Goal: Complete application form

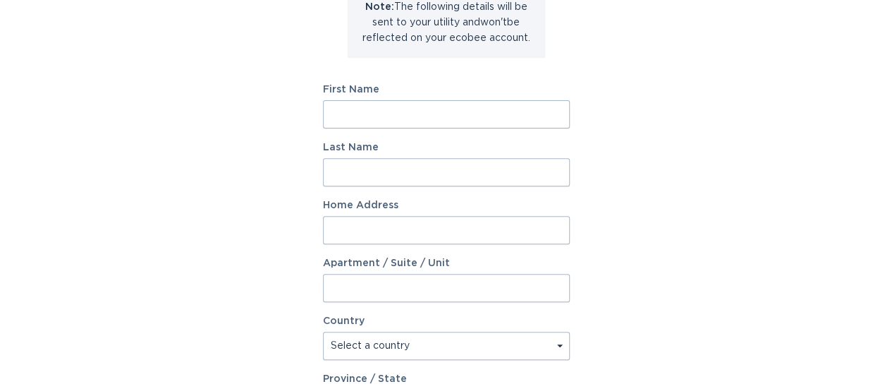
scroll to position [212, 0]
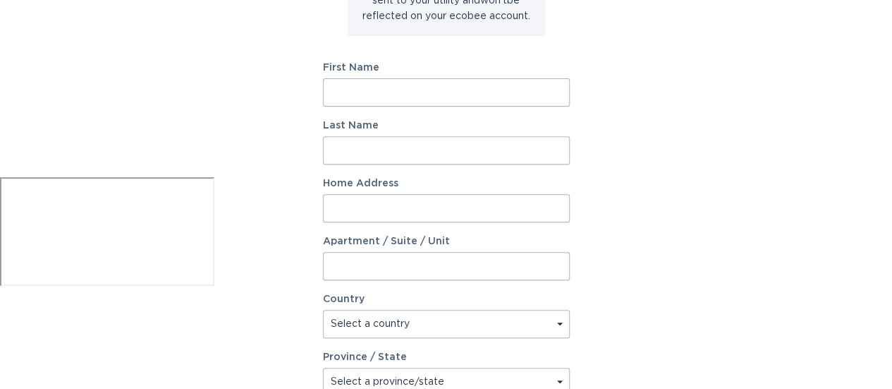
click at [451, 96] on input "First Name" at bounding box center [446, 92] width 247 height 28
type input "[PERSON_NAME]"
type input "38577 [GEOGRAPHIC_DATA]"
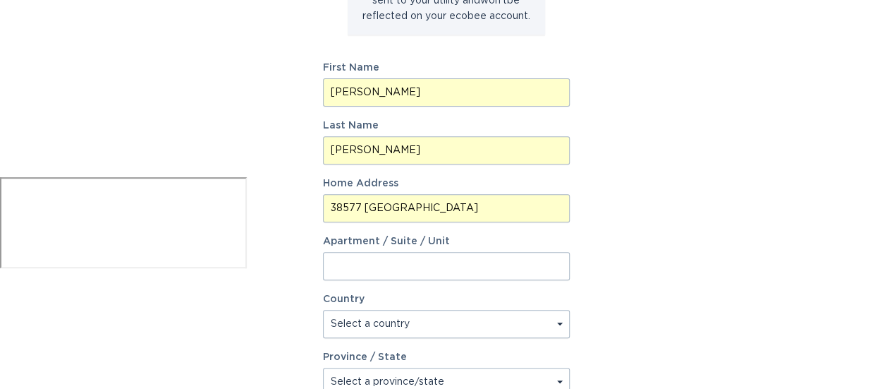
type input "[PERSON_NAME][GEOGRAPHIC_DATA]"
type input "48045"
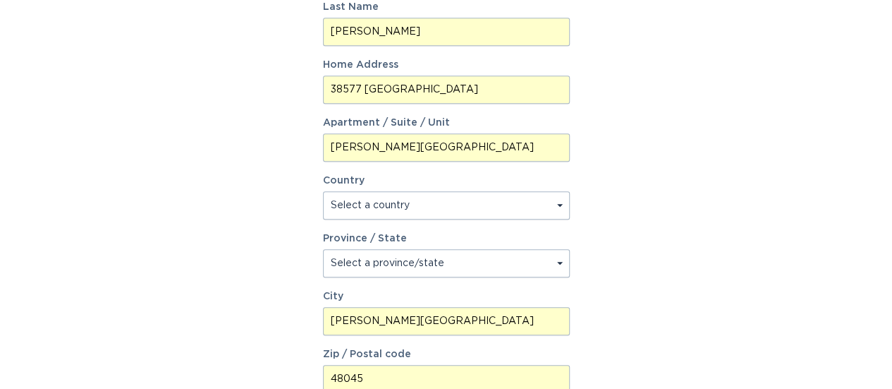
scroll to position [353, 0]
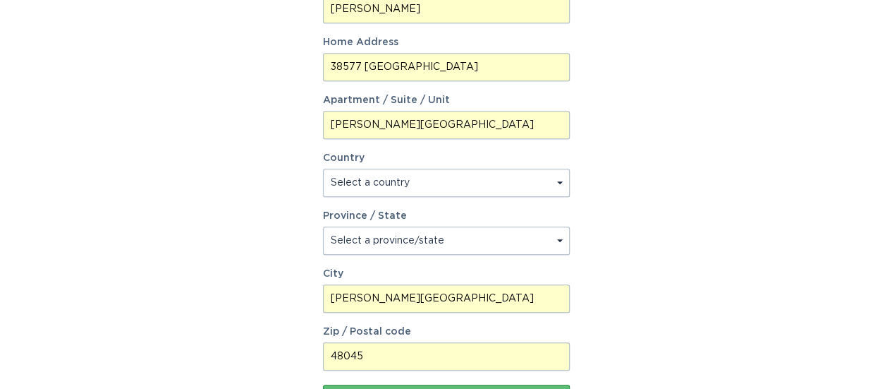
click at [556, 184] on select "Select a country [GEOGRAPHIC_DATA] [GEOGRAPHIC_DATA]" at bounding box center [446, 183] width 247 height 28
select select "US"
click at [323, 169] on select "Select a country [GEOGRAPHIC_DATA] [GEOGRAPHIC_DATA]" at bounding box center [446, 183] width 247 height 28
click at [557, 243] on select "Select a province/state [US_STATE] [US_STATE] [US_STATE] [US_STATE] [US_STATE] …" at bounding box center [446, 240] width 247 height 28
select select "MI"
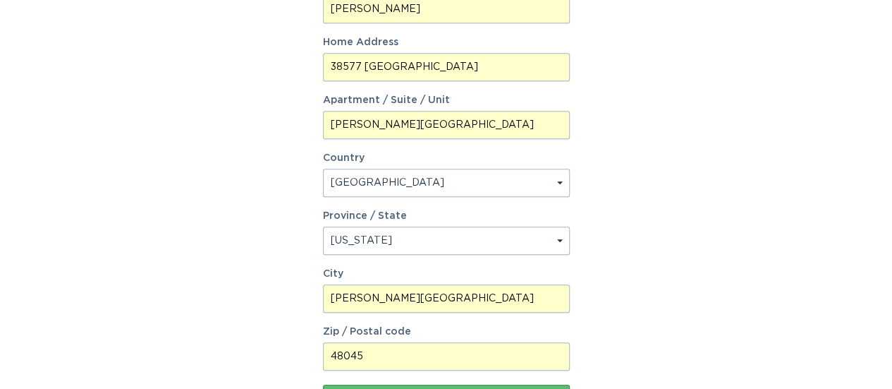
click at [323, 226] on select "Select a province/state [US_STATE] [US_STATE] [US_STATE] [US_STATE] [US_STATE] …" at bounding box center [446, 240] width 247 height 28
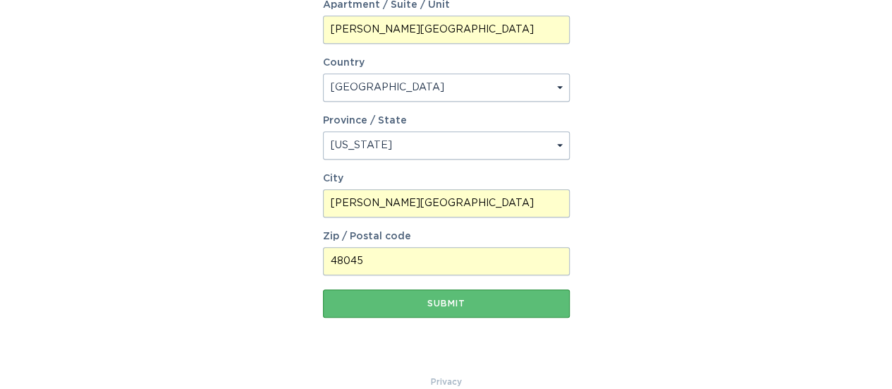
scroll to position [470, 0]
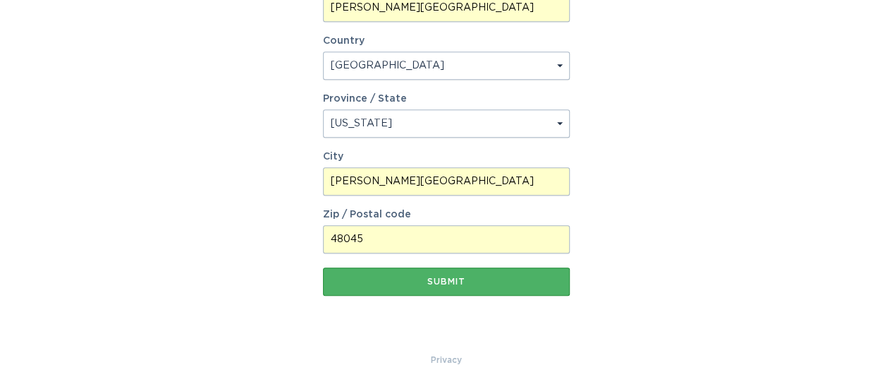
click at [488, 279] on div "Submit" at bounding box center [446, 281] width 233 height 8
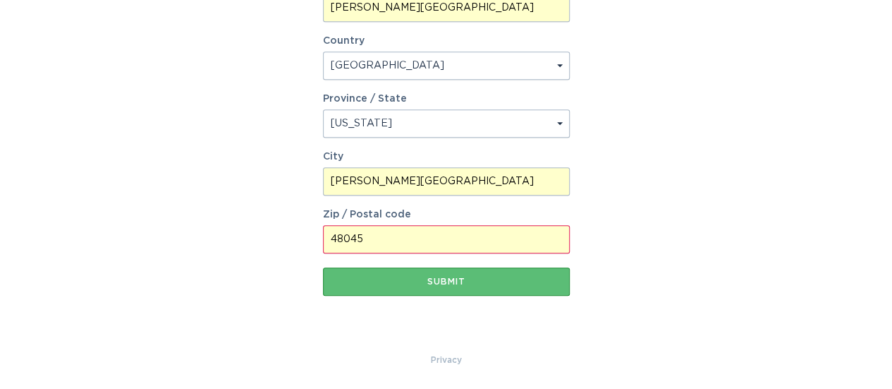
drag, startPoint x: 440, startPoint y: 244, endPoint x: 278, endPoint y: 214, distance: 165.0
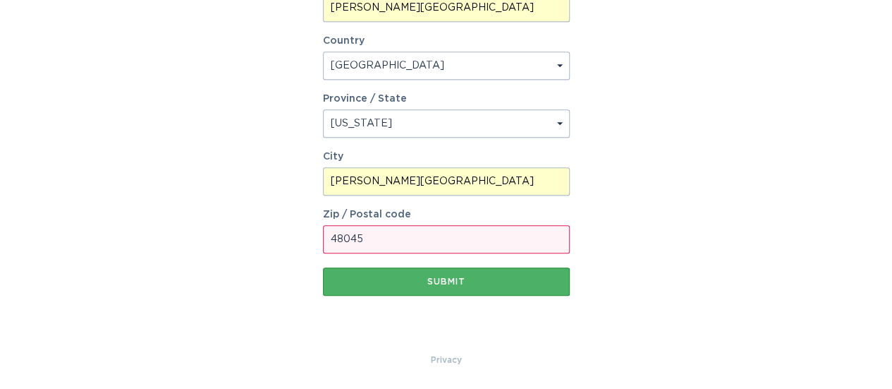
type input "48045"
click at [412, 293] on button "Submit" at bounding box center [446, 281] width 247 height 28
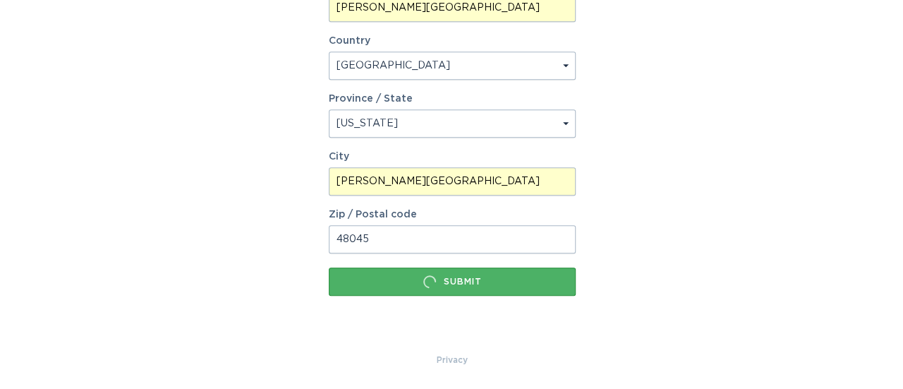
scroll to position [0, 0]
